Goal: Answer question/provide support

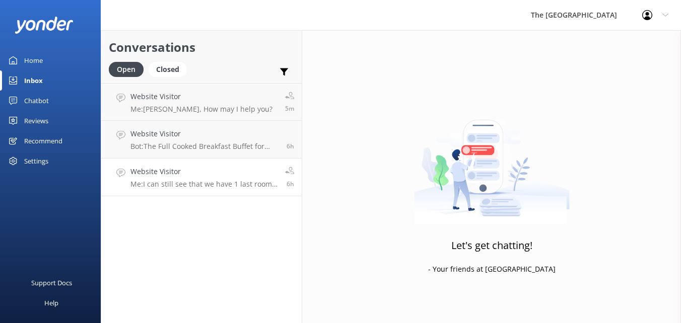
click at [226, 175] on h4 "Website Visitor" at bounding box center [203, 171] width 147 height 11
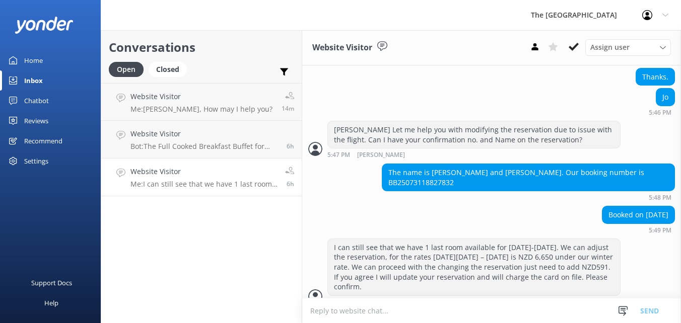
scroll to position [367, 0]
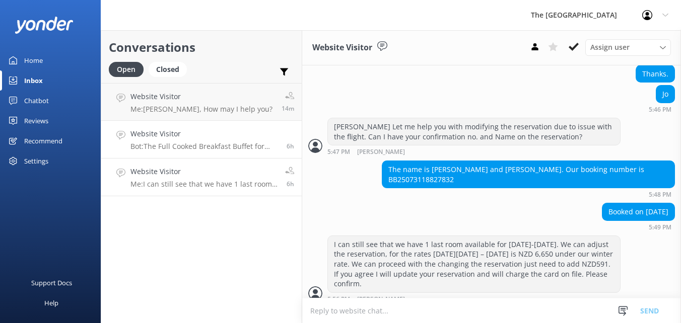
click at [236, 140] on div "Website Visitor Bot: The Full Cooked Breakfast Buffet for outside guests costs …" at bounding box center [204, 139] width 149 height 22
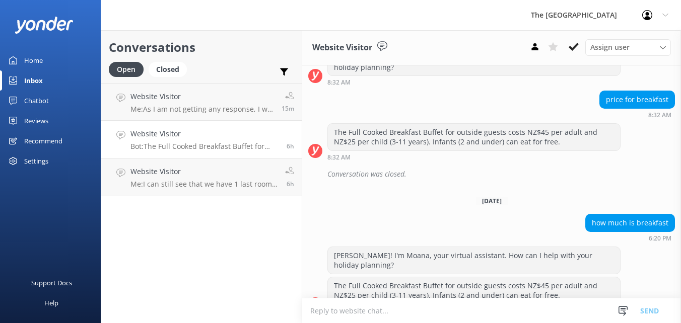
scroll to position [495, 0]
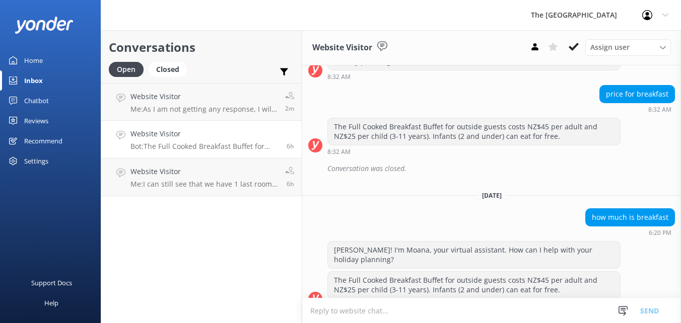
scroll to position [495, 0]
